Goal: Task Accomplishment & Management: Use online tool/utility

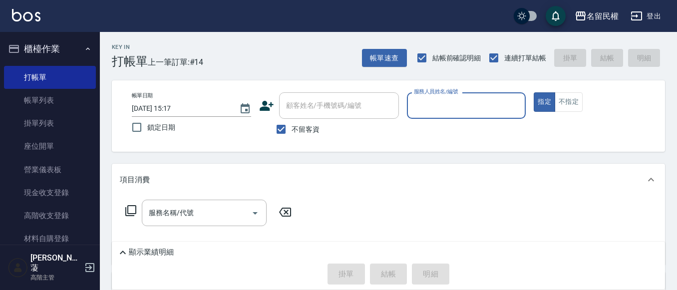
drag, startPoint x: 0, startPoint y: 0, endPoint x: 458, endPoint y: 110, distance: 471.4
click at [458, 110] on input "服務人員姓名/編號" at bounding box center [466, 105] width 110 height 17
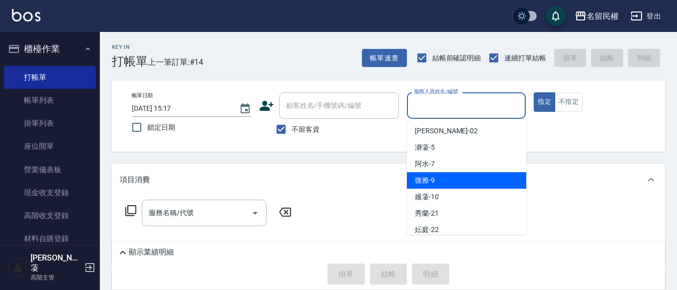
click at [424, 181] on span "微雅 -9" at bounding box center [425, 180] width 20 height 10
type input "微雅-9"
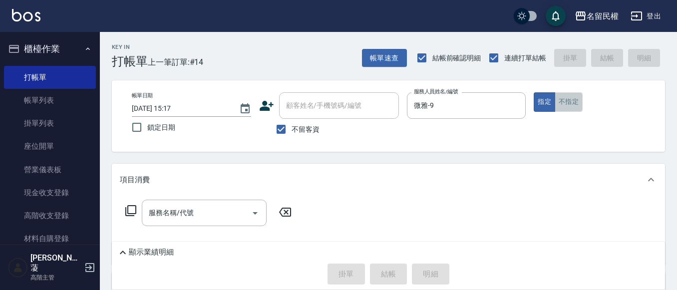
click at [563, 99] on button "不指定" at bounding box center [569, 101] width 28 height 19
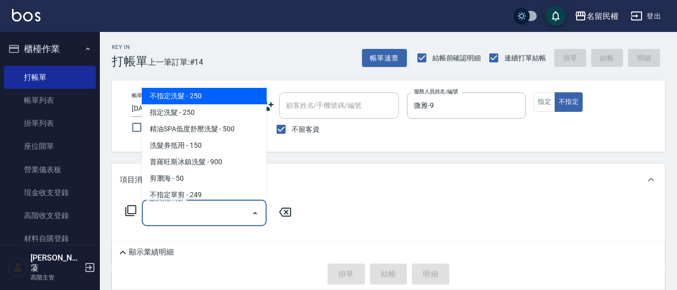
drag, startPoint x: 164, startPoint y: 213, endPoint x: 199, endPoint y: 177, distance: 50.5
click at [165, 211] on input "服務名稱/代號" at bounding box center [196, 212] width 101 height 17
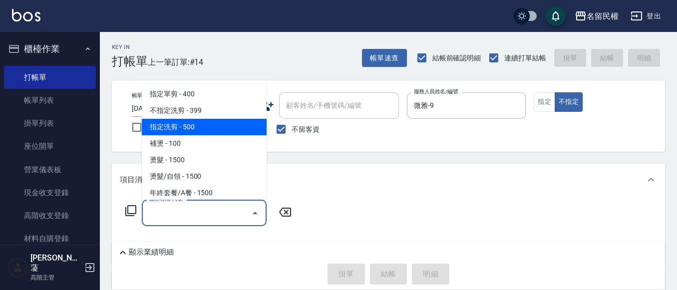
scroll to position [100, 0]
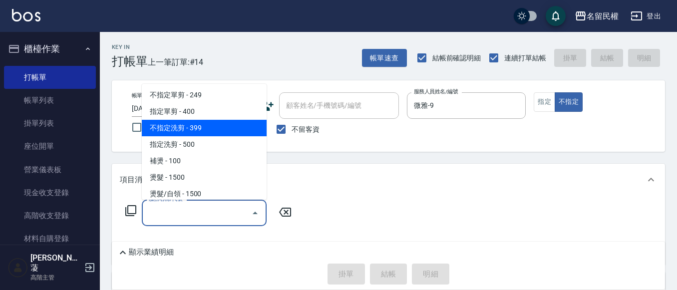
click at [195, 130] on span "不指定洗剪 - 399" at bounding box center [204, 128] width 125 height 16
type input "不指定洗剪(204)"
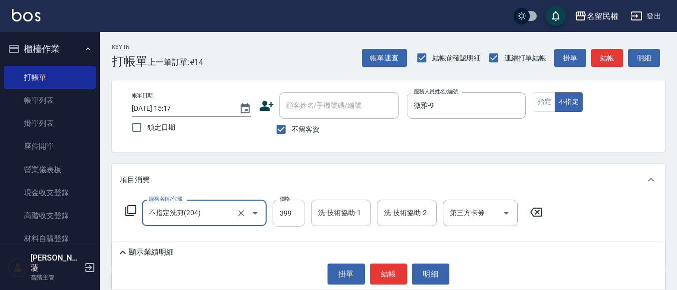
click at [304, 215] on input "399" at bounding box center [289, 213] width 32 height 27
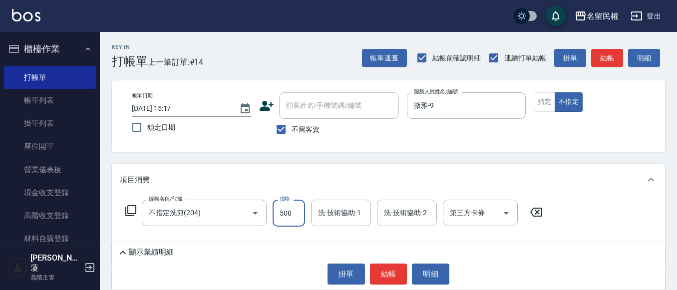
type input "500"
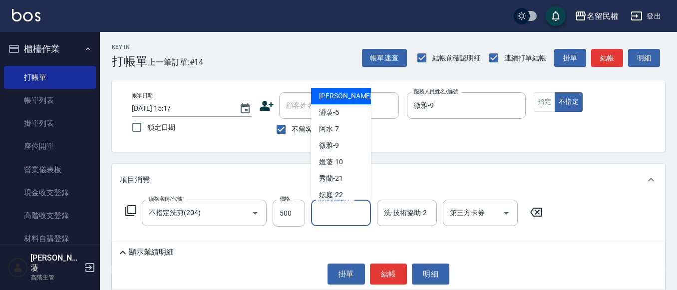
click at [339, 212] on input "洗-技術協助-1" at bounding box center [340, 212] width 51 height 17
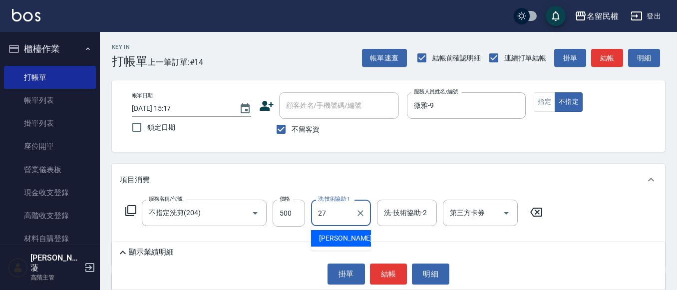
type input "[PERSON_NAME]-27"
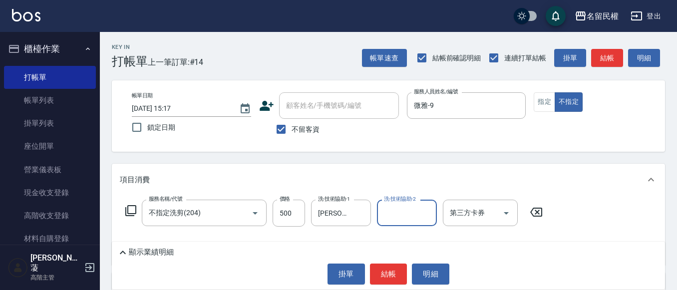
click at [331, 164] on div "項目消費" at bounding box center [388, 180] width 553 height 32
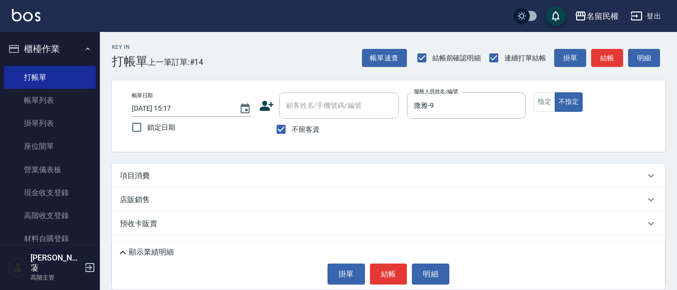
click at [331, 163] on div "Key In 打帳單 上一筆訂單:#14 帳單速查 結帳前確認明細 連續打單結帳 掛單 結帳 明細 帳單日期 [DATE] 15:17 鎖定日期 顧客姓名/手…" at bounding box center [388, 185] width 577 height 307
click at [320, 174] on div "項目消費" at bounding box center [382, 176] width 525 height 10
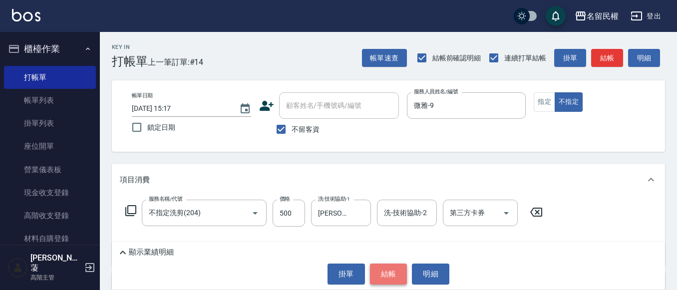
click at [382, 274] on button "結帳" at bounding box center [388, 274] width 37 height 21
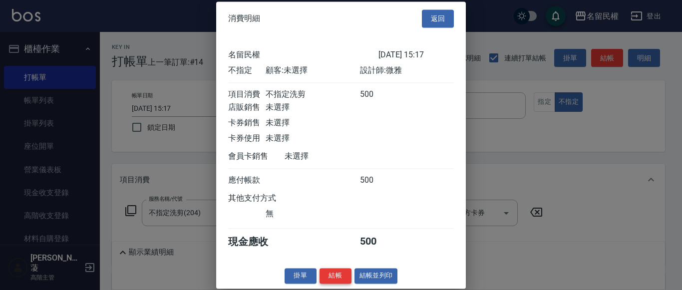
click at [334, 284] on button "結帳" at bounding box center [335, 275] width 32 height 15
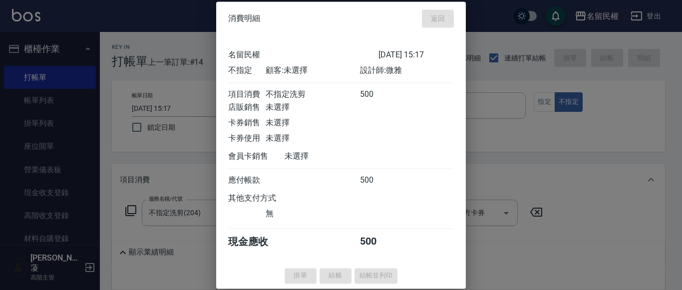
type input "[DATE] 16:20"
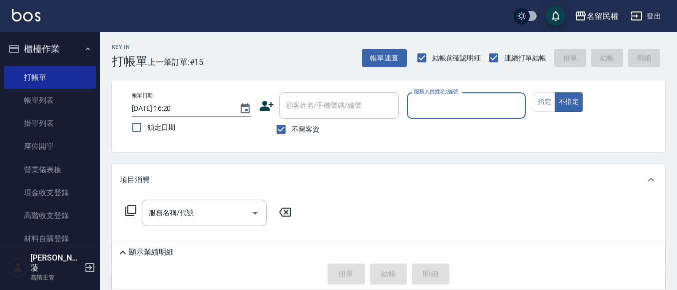
click at [440, 97] on div "服務人員姓名/編號 服務人員姓名/編號" at bounding box center [466, 105] width 119 height 26
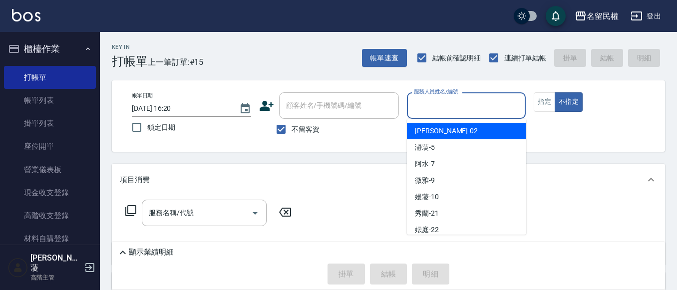
click at [440, 110] on input "服務人員姓名/編號" at bounding box center [466, 105] width 110 height 17
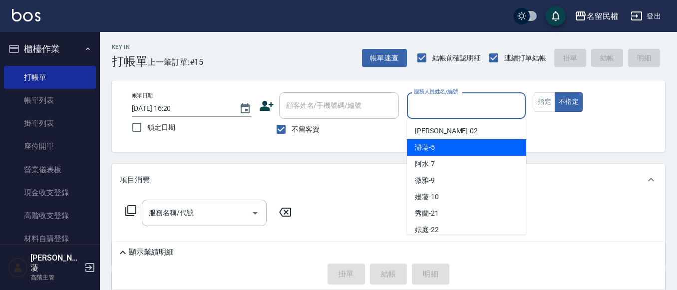
click at [428, 150] on span "瀞蓤 -5" at bounding box center [425, 147] width 20 height 10
type input "瀞蓤-5"
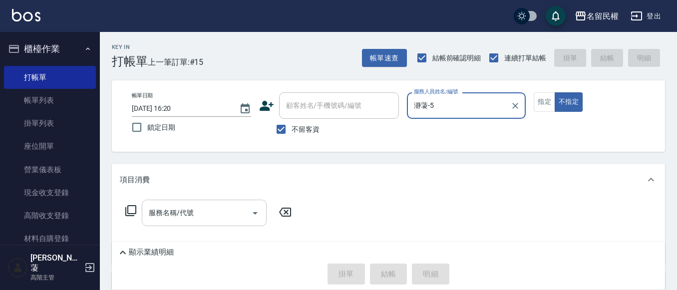
click at [186, 225] on div "服務名稱/代號" at bounding box center [204, 213] width 125 height 26
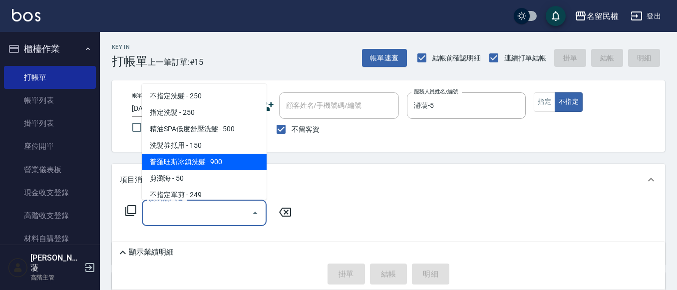
click at [317, 161] on div "Key In 打帳單 上一筆訂單:#15 帳單速查 結帳前確認明細 連續打單結帳 掛單 結帳 明細 帳單日期 [DATE] 16:20 鎖定日期 顧客姓名/手…" at bounding box center [388, 227] width 577 height 391
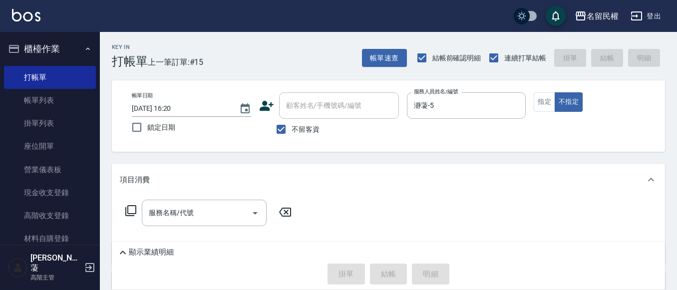
click at [295, 134] on span "不留客資" at bounding box center [306, 129] width 28 height 10
click at [292, 134] on input "不留客資" at bounding box center [281, 129] width 21 height 21
checkbox input "false"
click at [311, 103] on input "顧客姓名/手機號碼/編號" at bounding box center [332, 105] width 96 height 17
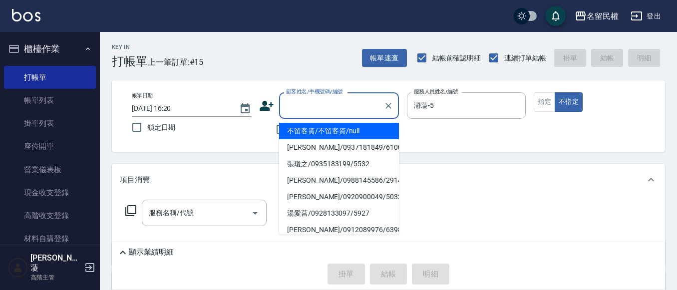
click at [319, 108] on input "顧客姓名/手機號碼/編號" at bounding box center [332, 105] width 96 height 17
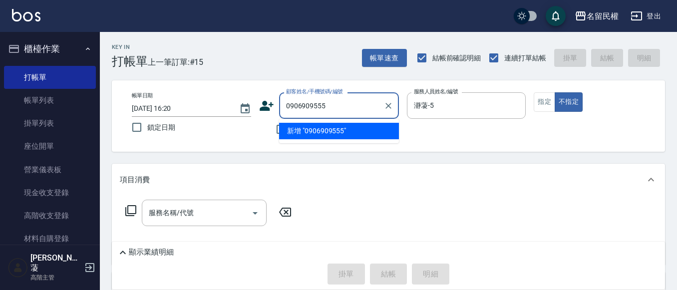
type input "0906909555"
click at [337, 153] on div "Key In 打帳單 上一筆訂單:#15 帳單速查 結帳前確認明細 連續打單結帳 掛單 結帳 明細 帳單日期 [DATE] 16:20 鎖定日期 顧客姓名/手…" at bounding box center [388, 239] width 577 height 415
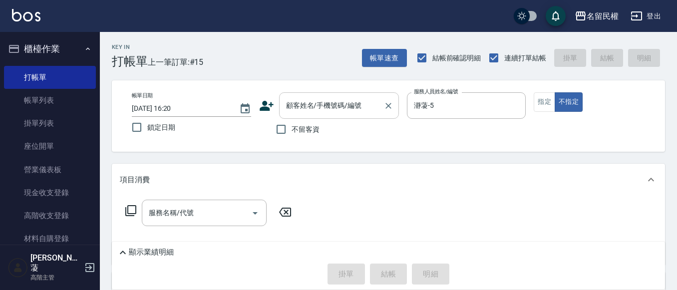
click at [329, 113] on input "顧客姓名/手機號碼/編號" at bounding box center [332, 105] width 96 height 17
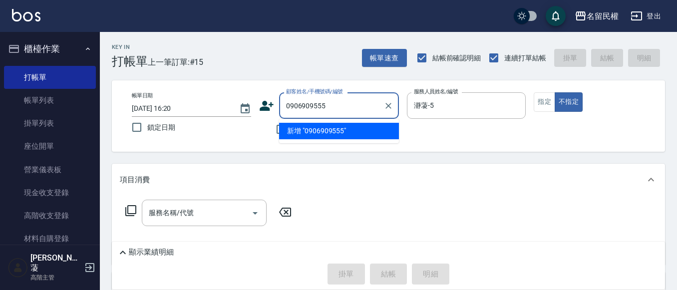
type input "0906909555"
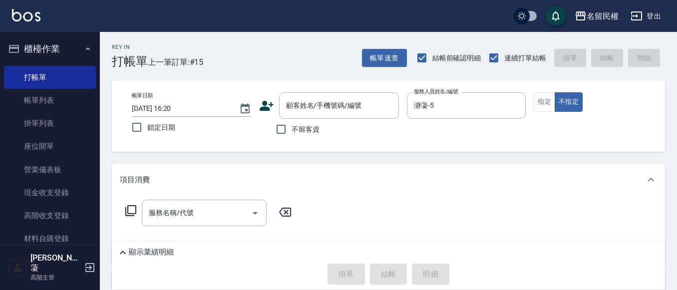
click at [234, 160] on div "Key In 打帳單 上一筆訂單:#15 帳單速查 結帳前確認明細 連續打單結帳 掛單 結帳 明細 帳單日期 [DATE] 16:20 鎖定日期 顧客姓名/手…" at bounding box center [388, 239] width 577 height 415
click at [210, 219] on input "服務名稱/代號" at bounding box center [196, 212] width 101 height 17
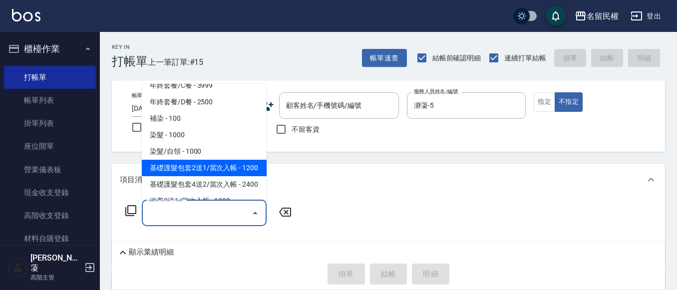
scroll to position [250, 0]
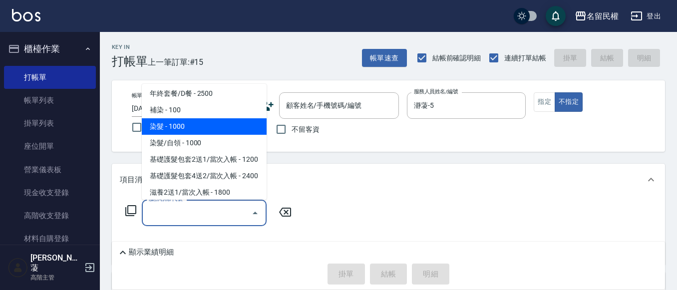
click at [163, 124] on span "染髮 - 1000" at bounding box center [204, 126] width 125 height 16
type input "染髮(402)"
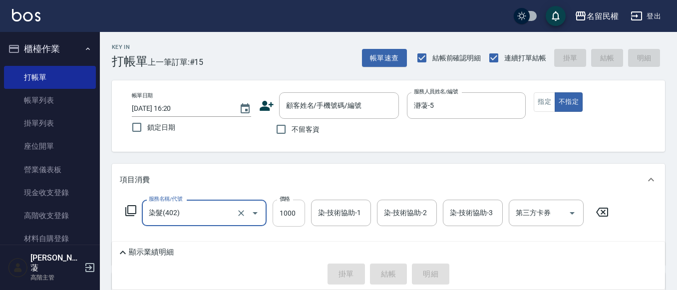
click at [286, 217] on input "1000" at bounding box center [289, 213] width 32 height 27
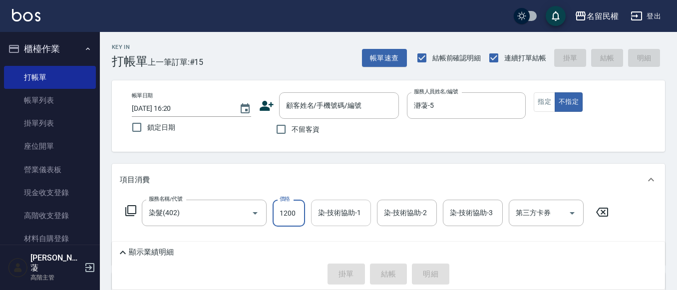
type input "1200"
click at [337, 213] on input "染-技術協助-1" at bounding box center [340, 212] width 51 height 17
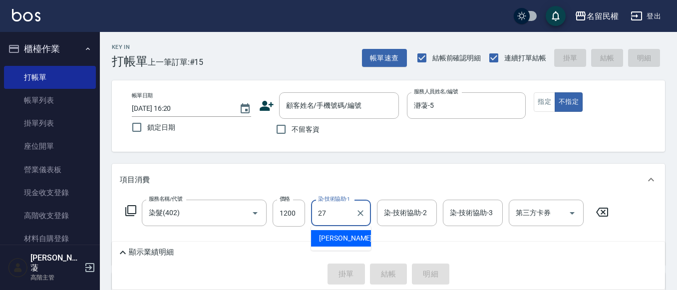
type input "[PERSON_NAME]-27"
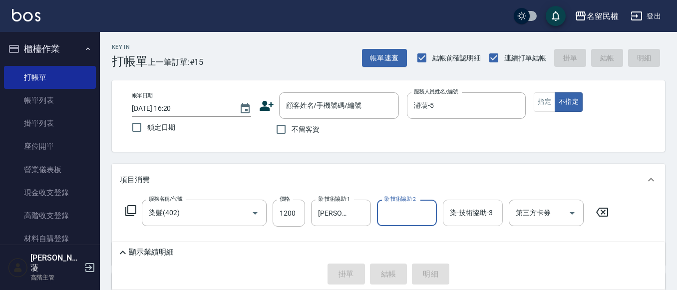
click at [450, 216] on input "染-技術協助-3" at bounding box center [472, 212] width 51 height 17
click at [341, 155] on div "Key In 打帳單 上一筆訂單:#15 帳單速查 結帳前確認明細 連續打單結帳 掛單 結帳 明細 帳單日期 [DATE] 16:20 鎖定日期 顧客姓名/手…" at bounding box center [388, 240] width 577 height 416
click at [279, 129] on input "不留客資" at bounding box center [281, 129] width 21 height 21
checkbox input "true"
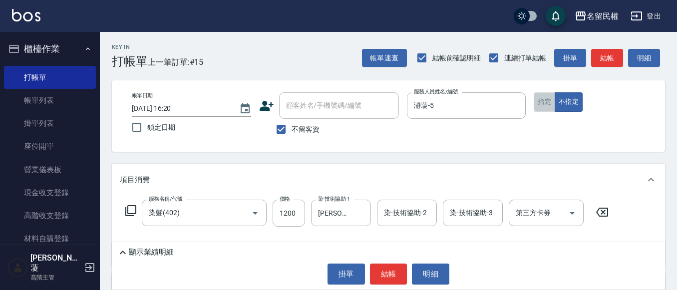
click at [546, 99] on button "指定" at bounding box center [544, 101] width 21 height 19
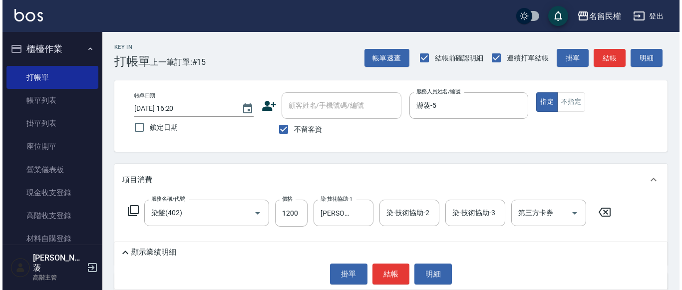
scroll to position [50, 0]
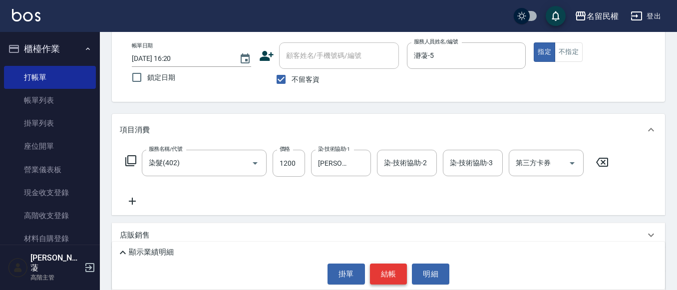
click at [386, 268] on button "結帳" at bounding box center [388, 274] width 37 height 21
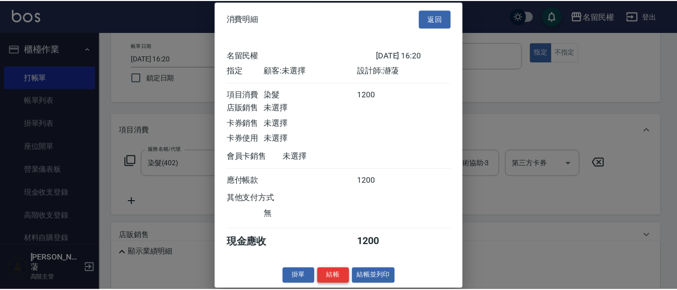
scroll to position [13, 0]
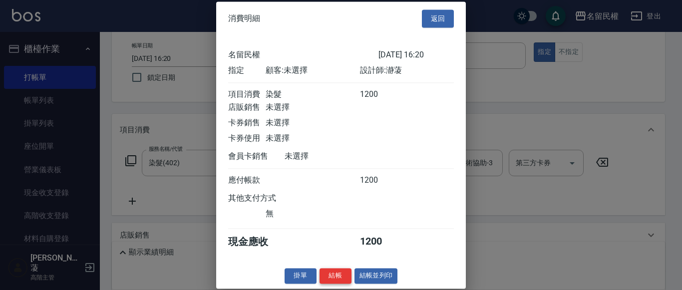
click at [339, 274] on button "結帳" at bounding box center [335, 275] width 32 height 15
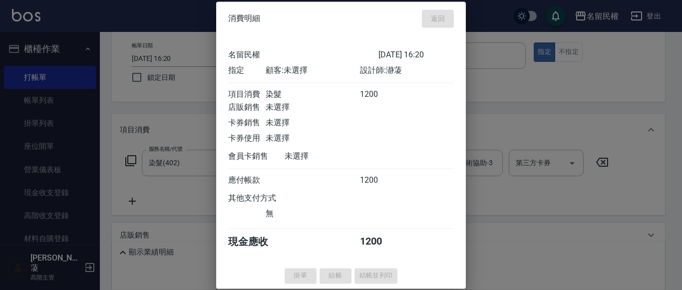
type input "[DATE] 16:28"
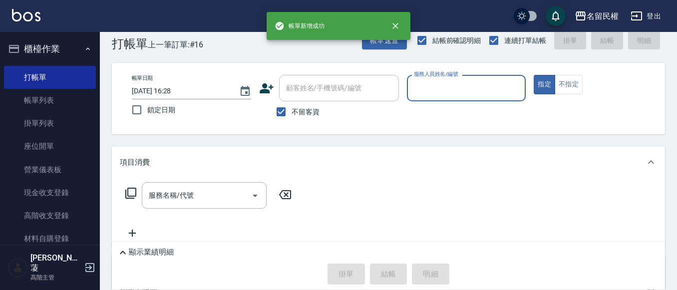
scroll to position [0, 0]
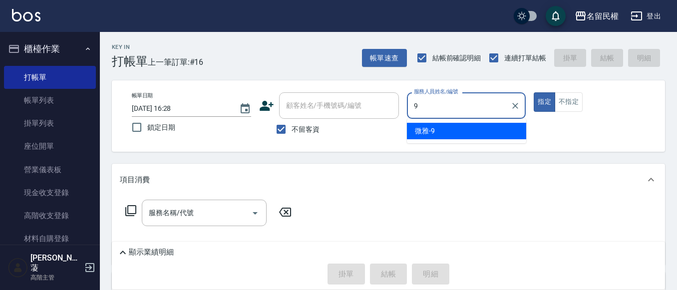
type input "微雅-9"
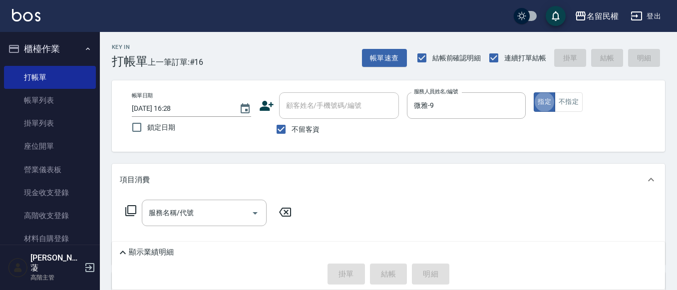
type button "true"
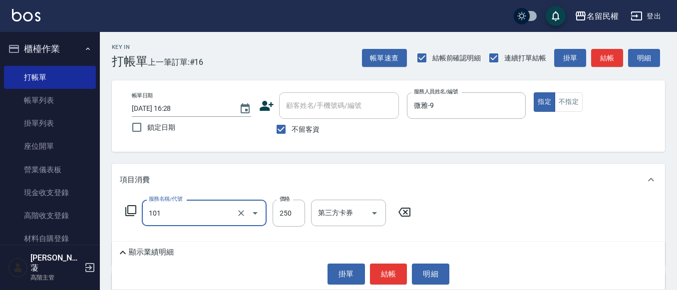
type input "不指定洗髮(101)"
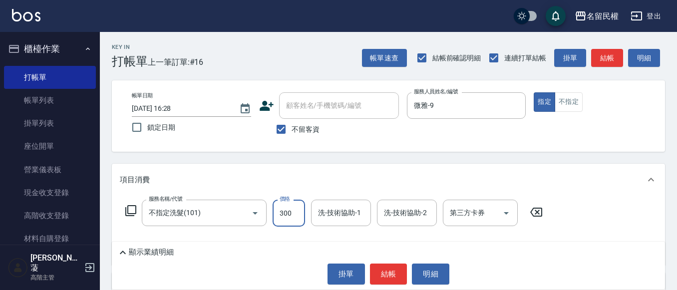
type input "300"
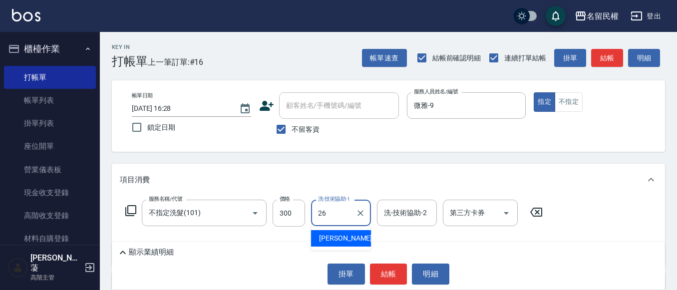
type input "沅莘-26"
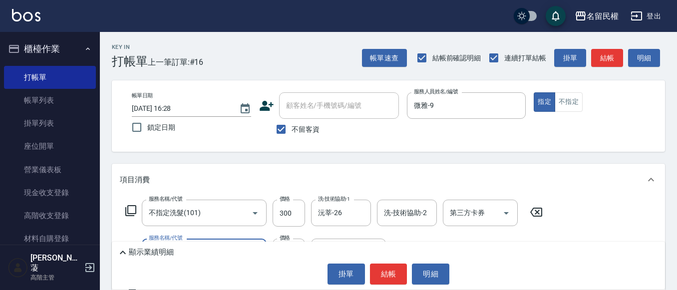
type input "[PERSON_NAME](701)"
type input "3"
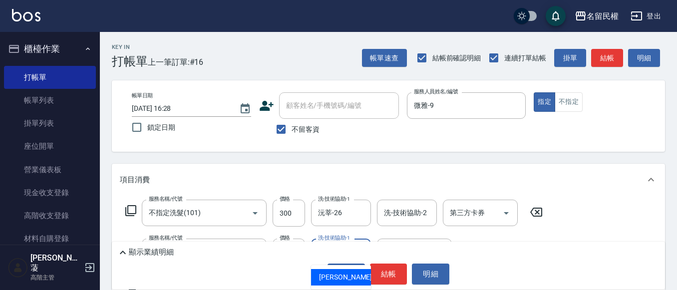
type input "沅莘-26"
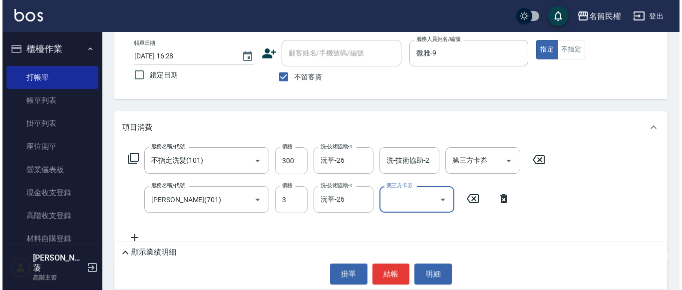
scroll to position [100, 0]
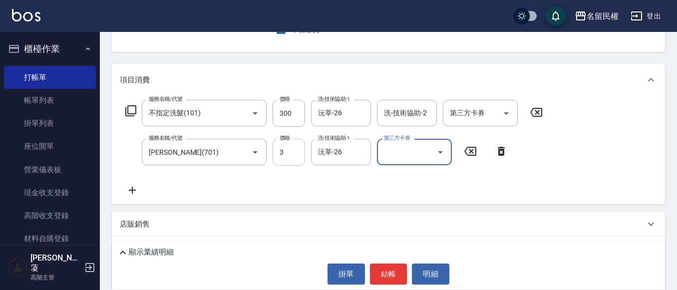
click at [292, 149] on input "3" at bounding box center [289, 152] width 32 height 27
type input "30"
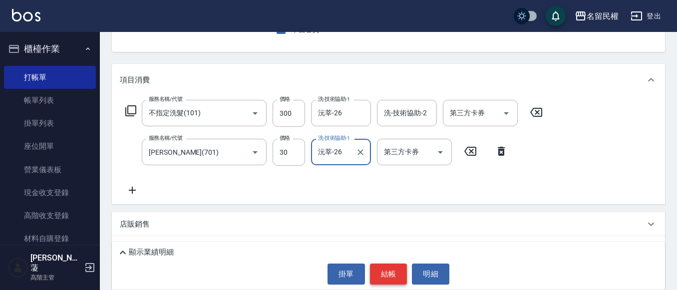
click at [392, 275] on button "結帳" at bounding box center [388, 274] width 37 height 21
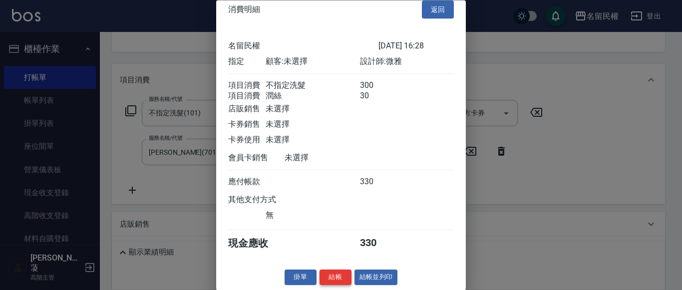
scroll to position [25, 0]
click at [343, 276] on button "結帳" at bounding box center [335, 277] width 32 height 15
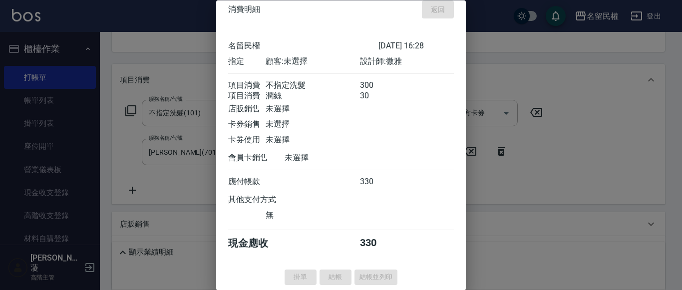
type input "[DATE] 16:42"
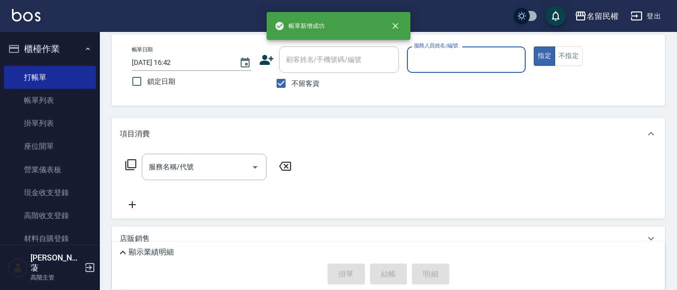
scroll to position [0, 0]
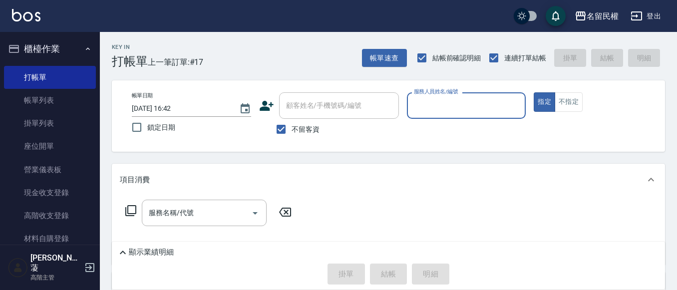
click at [457, 93] on label "服務人員姓名/編號" at bounding box center [436, 91] width 44 height 7
click at [457, 97] on input "服務人員姓名/編號" at bounding box center [466, 105] width 110 height 17
click at [444, 108] on input "服務人員姓名/編號" at bounding box center [466, 105] width 110 height 17
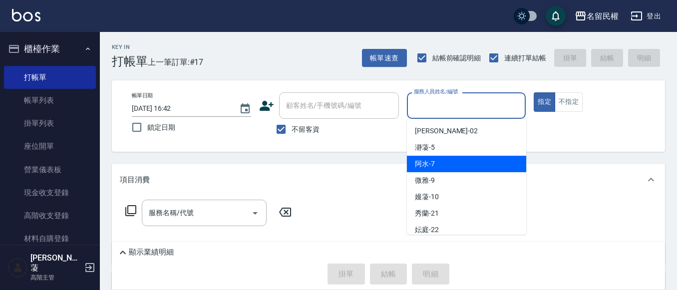
click at [433, 158] on div "阿水 -7" at bounding box center [466, 164] width 119 height 16
type input "阿水-7"
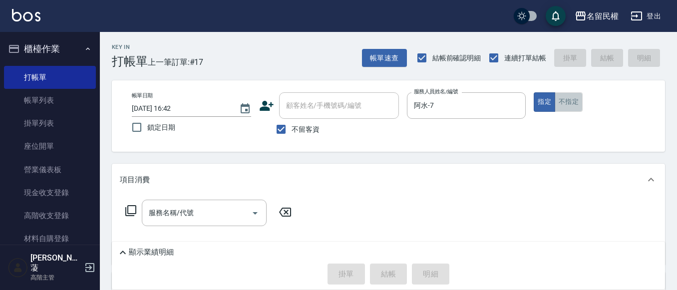
click at [571, 102] on button "不指定" at bounding box center [569, 101] width 28 height 19
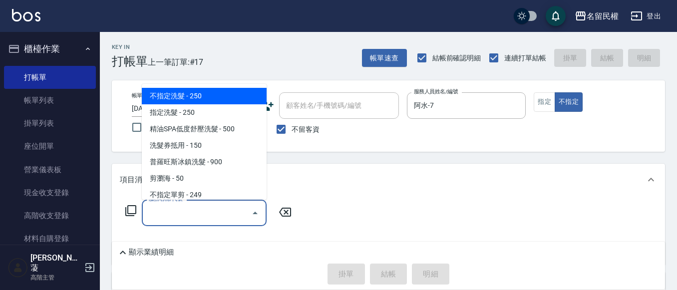
click at [189, 214] on input "服務名稱/代號" at bounding box center [196, 212] width 101 height 17
click at [167, 98] on span "不指定洗髮 - 250" at bounding box center [204, 96] width 125 height 16
type input "不指定洗髮(101)"
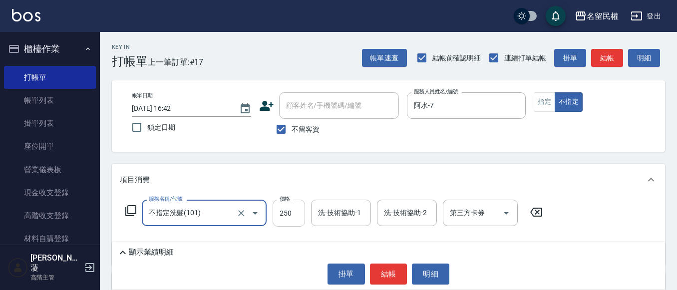
click at [298, 217] on input "250" at bounding box center [289, 213] width 32 height 27
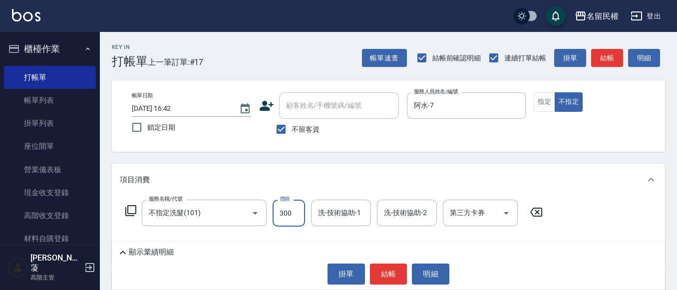
type input "300"
click at [337, 216] on input "洗-技術協助-1" at bounding box center [340, 212] width 51 height 17
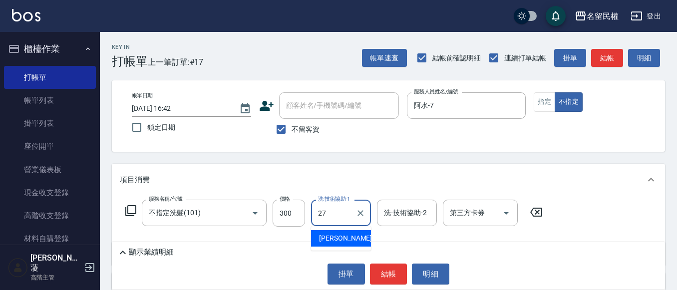
type input "[PERSON_NAME]-27"
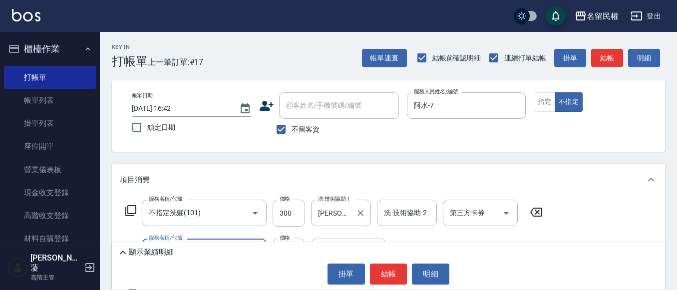
type input "[PERSON_NAME](701)"
type input "30"
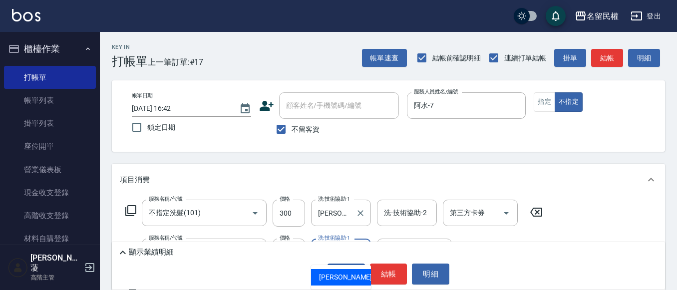
type input "[PERSON_NAME]-27"
click at [347, 159] on div "Key In 打帳單 上一筆訂單:#17 帳單速查 結帳前確認明細 連續打單結帳 掛單 結帳 明細 帳單日期 [DATE] 16:42 鎖定日期 顧客姓名/手…" at bounding box center [388, 247] width 577 height 431
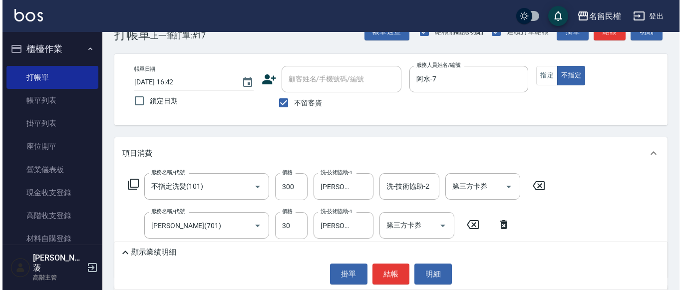
scroll to position [50, 0]
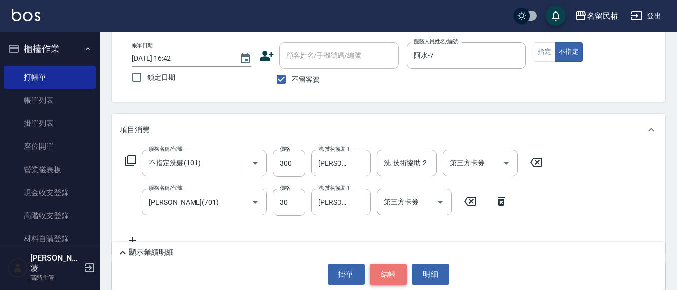
click at [389, 271] on button "結帳" at bounding box center [388, 274] width 37 height 21
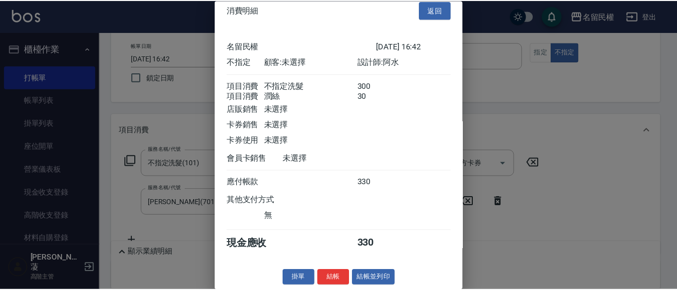
scroll to position [25, 0]
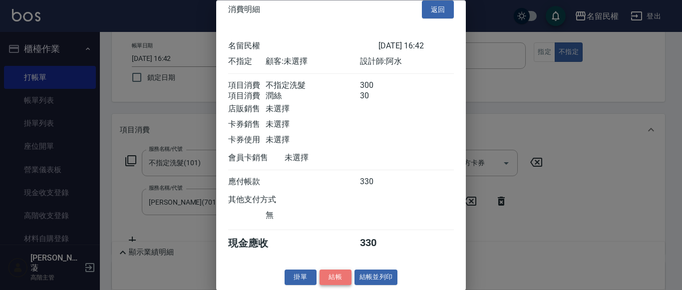
click at [340, 273] on button "結帳" at bounding box center [335, 277] width 32 height 15
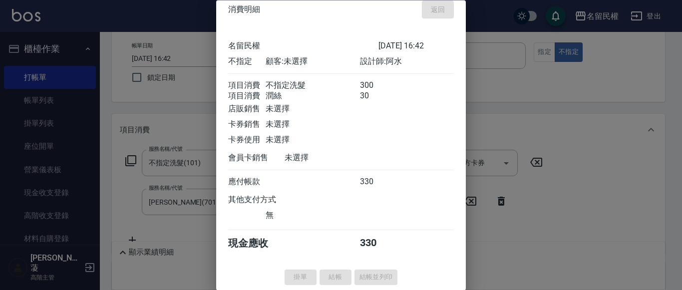
type input "[DATE] 16:57"
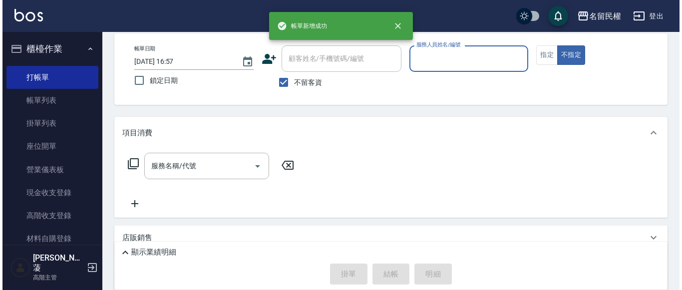
scroll to position [0, 0]
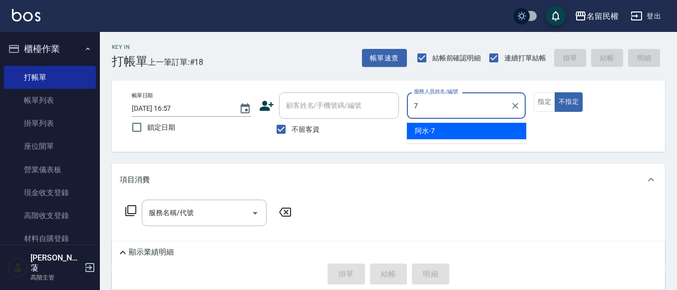
type input "阿水-7"
type button "false"
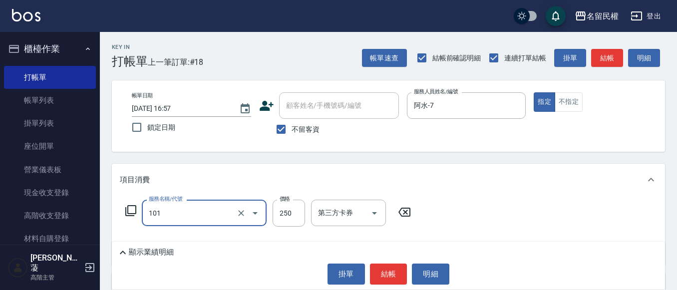
type input "不指定洗髮(101)"
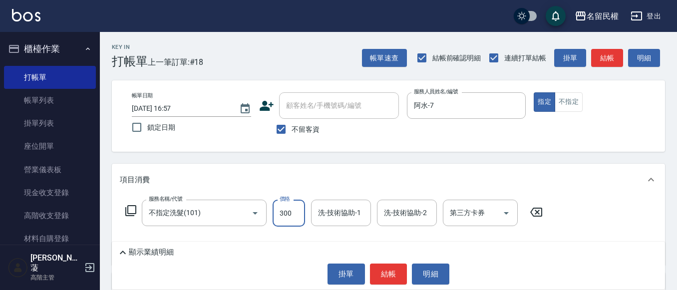
type input "300"
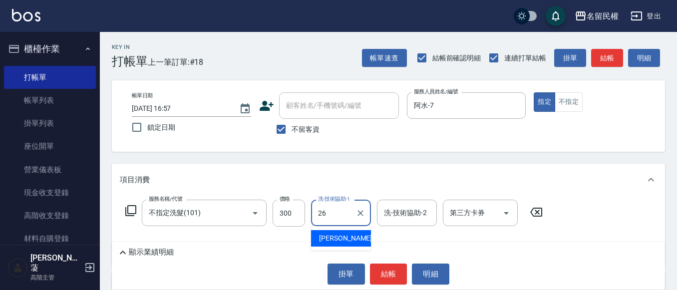
type input "沅莘-26"
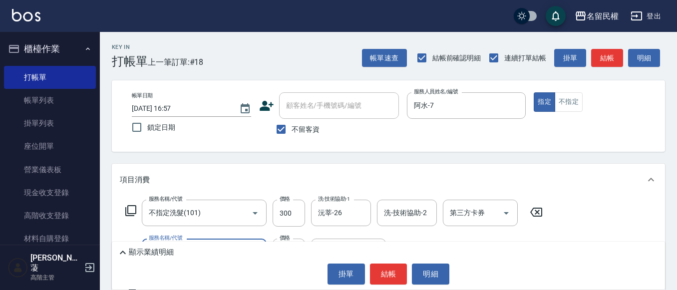
type input "青捲/吹捲/夾直/電棒/夾玉米鬚(703)"
click at [397, 282] on button "結帳" at bounding box center [388, 274] width 37 height 21
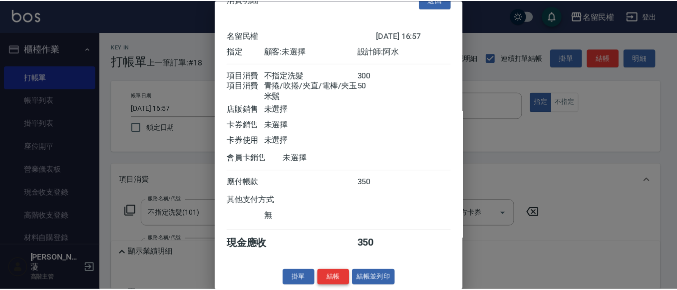
scroll to position [37, 0]
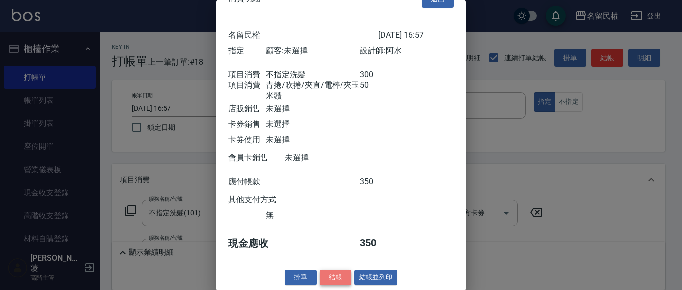
click at [338, 276] on button "結帳" at bounding box center [335, 277] width 32 height 15
type input "[DATE] 17:21"
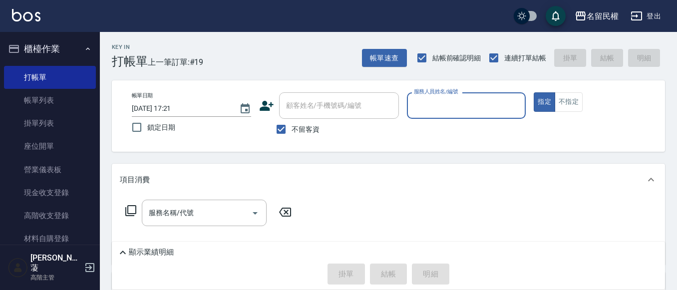
click at [493, 105] on input "服務人員姓名/編號" at bounding box center [466, 105] width 110 height 17
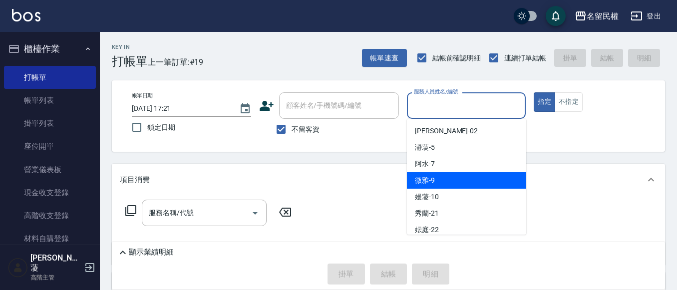
click at [433, 176] on span "微雅 -9" at bounding box center [425, 180] width 20 height 10
type input "微雅-9"
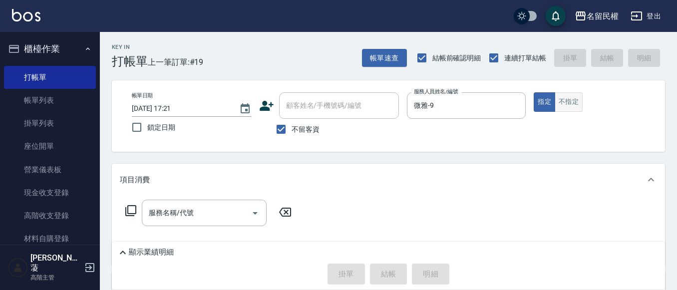
click at [583, 101] on div "指定 不指定" at bounding box center [593, 101] width 119 height 19
click at [570, 102] on button "不指定" at bounding box center [569, 101] width 28 height 19
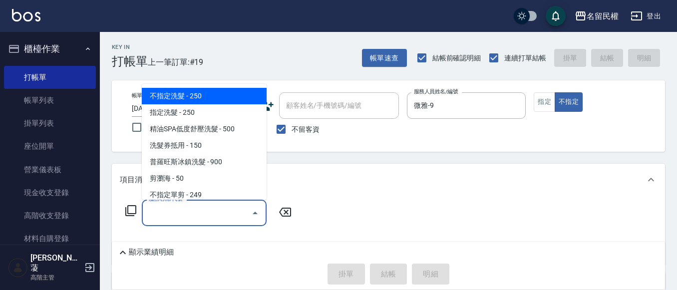
click at [201, 213] on input "服務名稱/代號" at bounding box center [196, 212] width 101 height 17
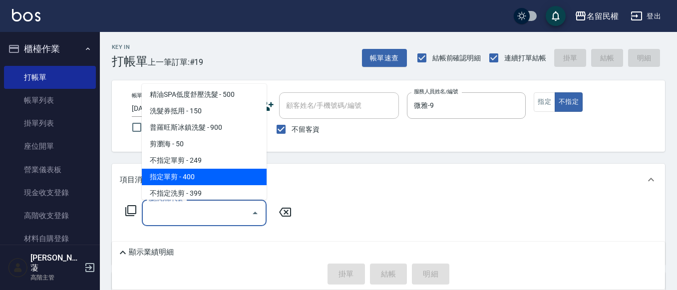
scroll to position [50, 0]
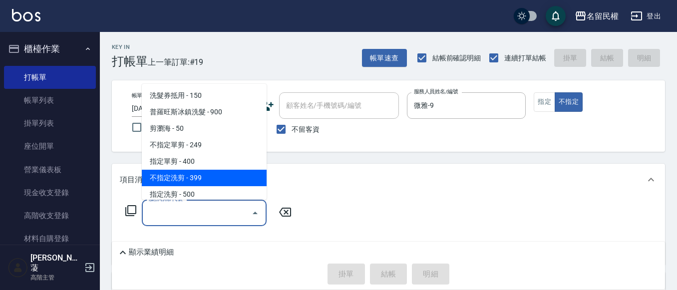
drag, startPoint x: 178, startPoint y: 180, endPoint x: 200, endPoint y: 192, distance: 25.2
click at [178, 181] on span "不指定洗剪 - 399" at bounding box center [204, 178] width 125 height 16
type input "不指定洗剪(204)"
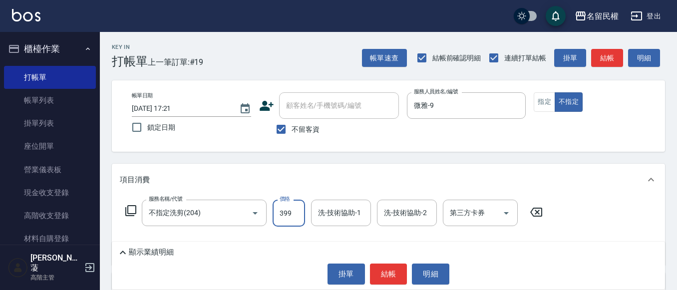
click at [279, 211] on input "399" at bounding box center [289, 213] width 32 height 27
type input "500"
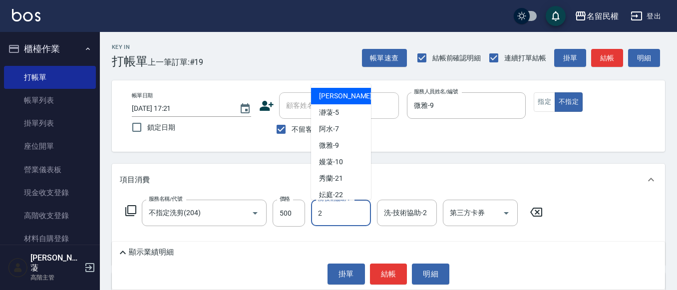
click at [346, 216] on input "2" at bounding box center [340, 212] width 51 height 17
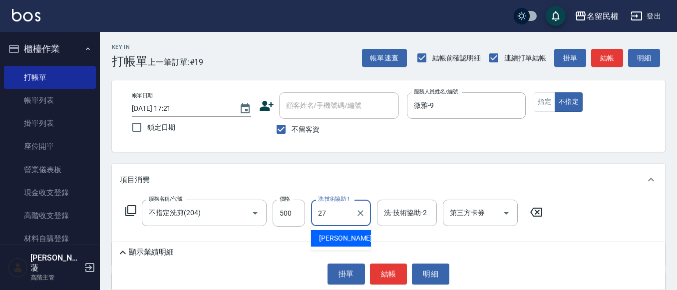
type input "[PERSON_NAME]-27"
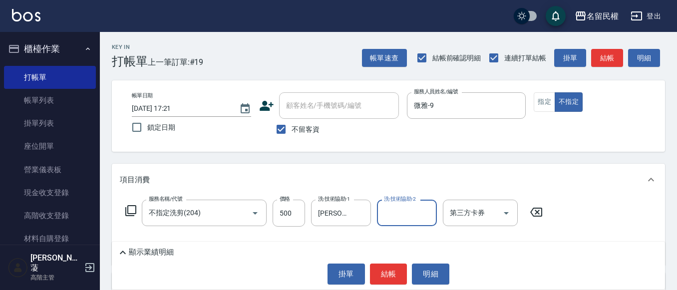
click at [359, 148] on div "帳單日期 [DATE] 17:21 鎖定日期 顧客姓名/手機號碼/編號 顧客姓名/手機號碼/編號 不留客資 服務人員姓名/編號 微雅-9 服務人員姓名/編號 …" at bounding box center [388, 115] width 553 height 71
click at [378, 270] on button "結帳" at bounding box center [388, 274] width 37 height 21
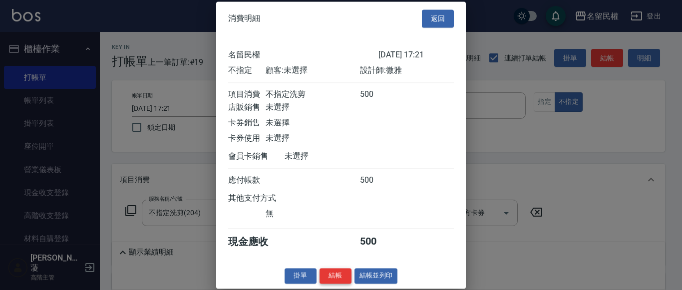
click at [327, 284] on button "結帳" at bounding box center [335, 275] width 32 height 15
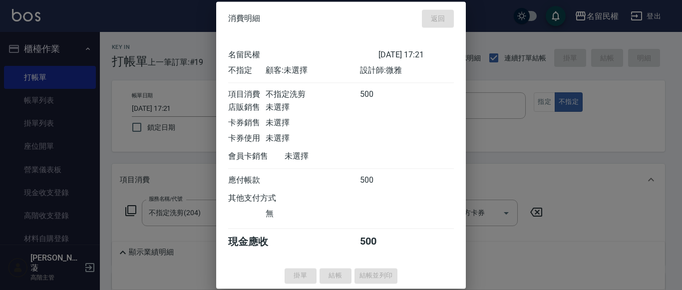
type input "[DATE] 17:26"
